Goal: Find specific page/section: Find specific page/section

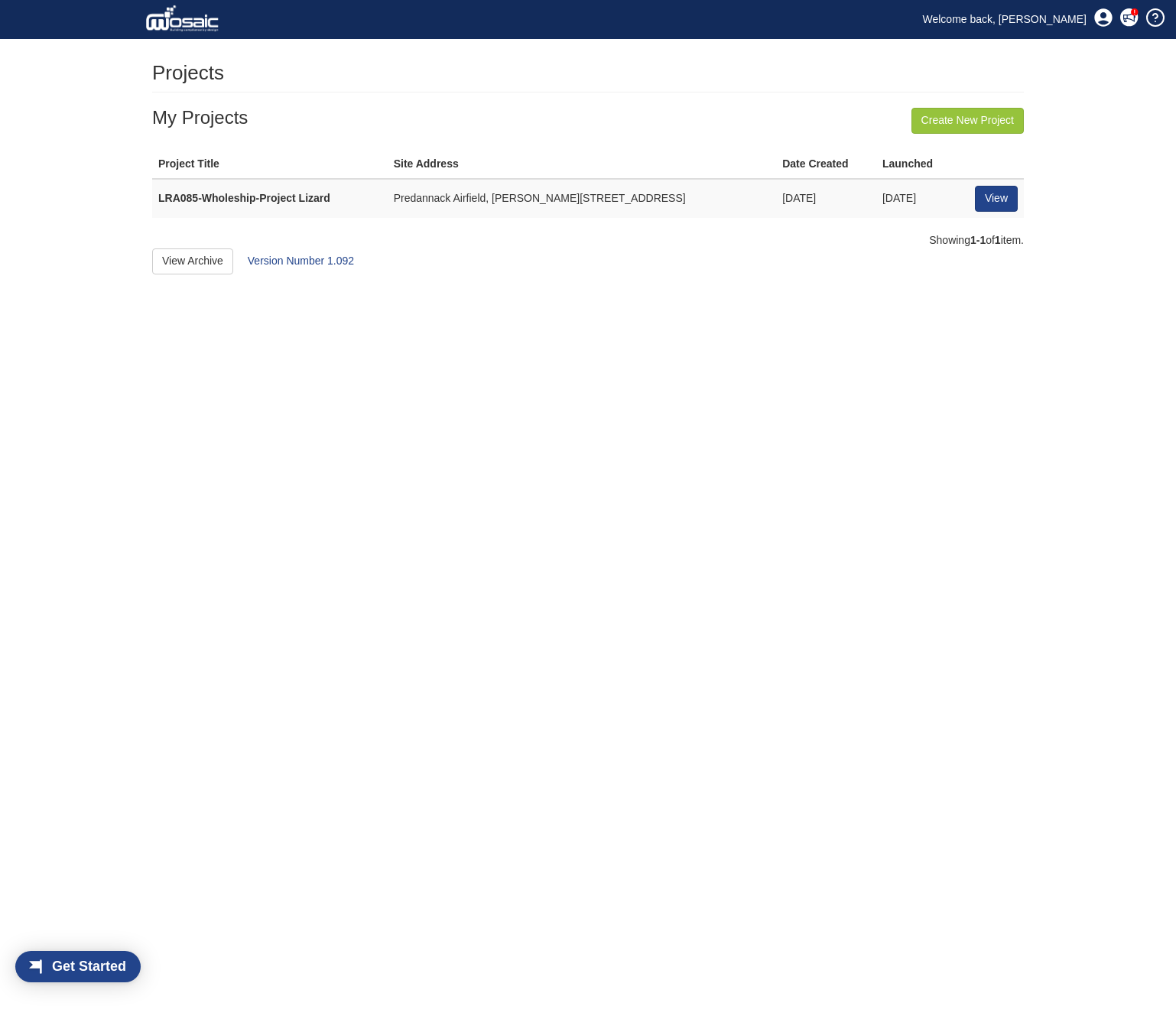
scroll to position [20, 82]
click at [986, 202] on link "View" at bounding box center [996, 198] width 42 height 26
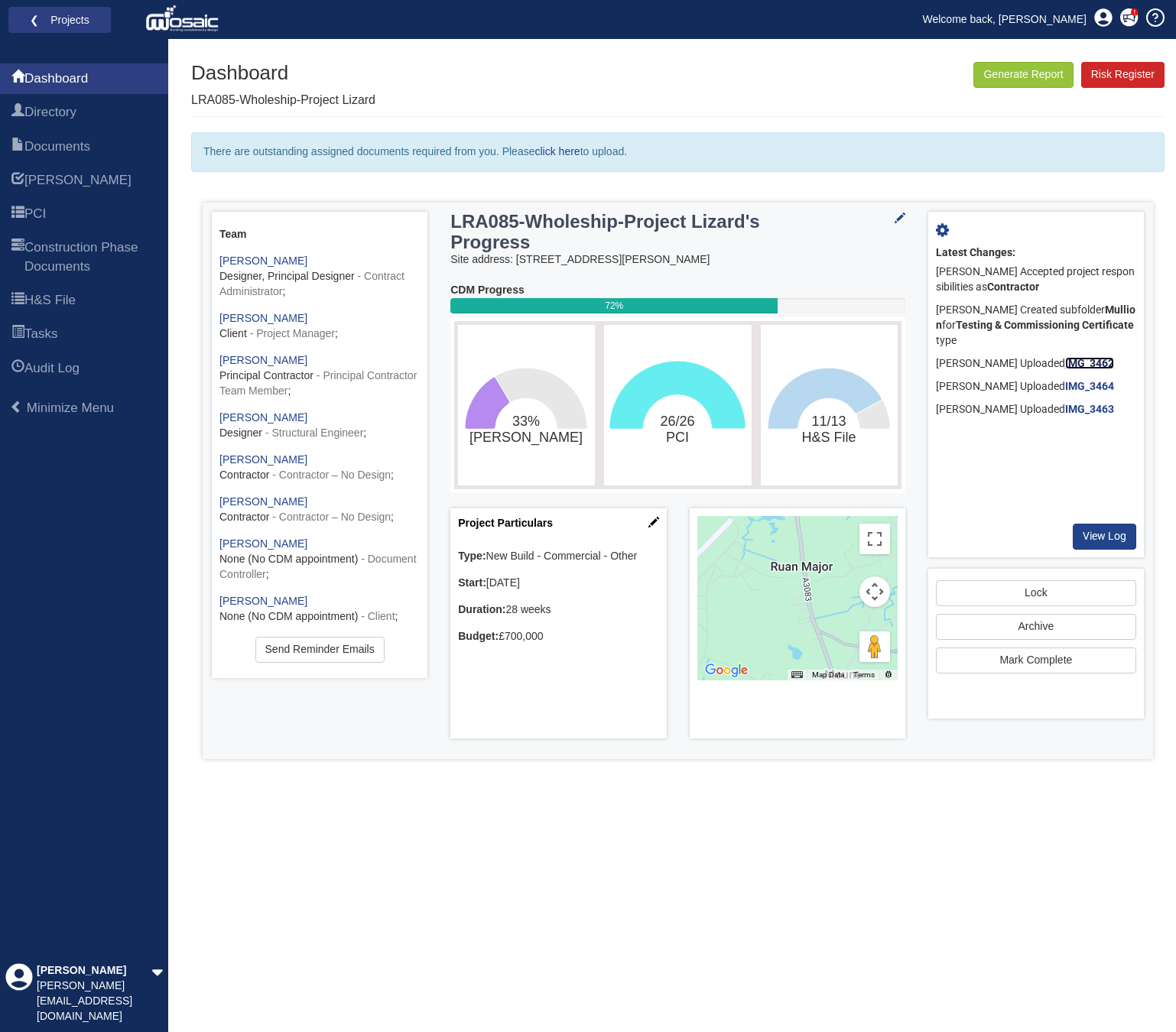
click at [1081, 360] on b "IMG_3462" at bounding box center [1090, 363] width 49 height 12
click at [551, 146] on link "click here" at bounding box center [556, 151] width 45 height 12
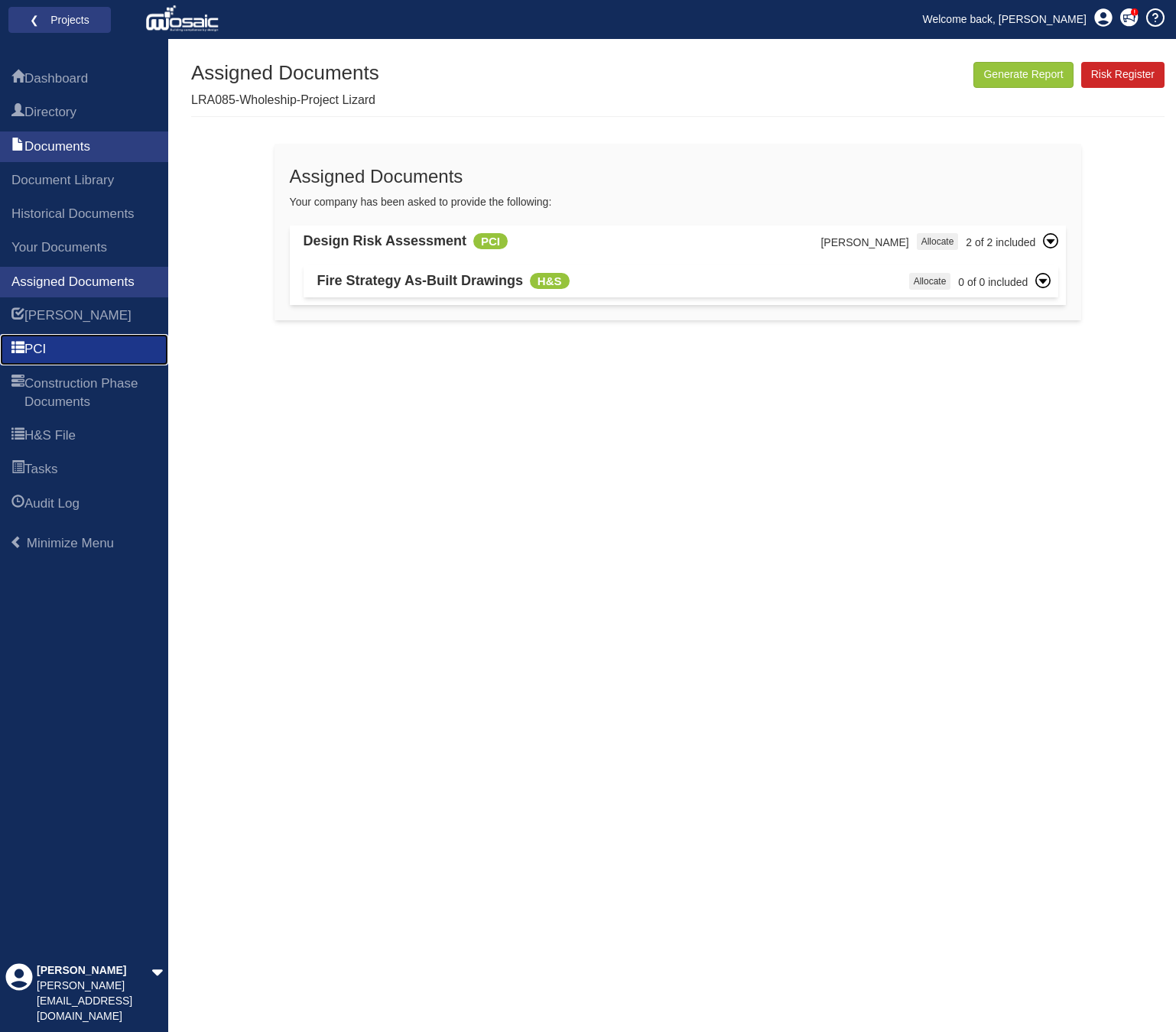
click at [53, 349] on link "PCI" at bounding box center [84, 349] width 168 height 31
click at [442, 279] on h4 "Fire Strategy As-Built Drawings" at bounding box center [420, 282] width 206 height 15
